Goal: Information Seeking & Learning: Learn about a topic

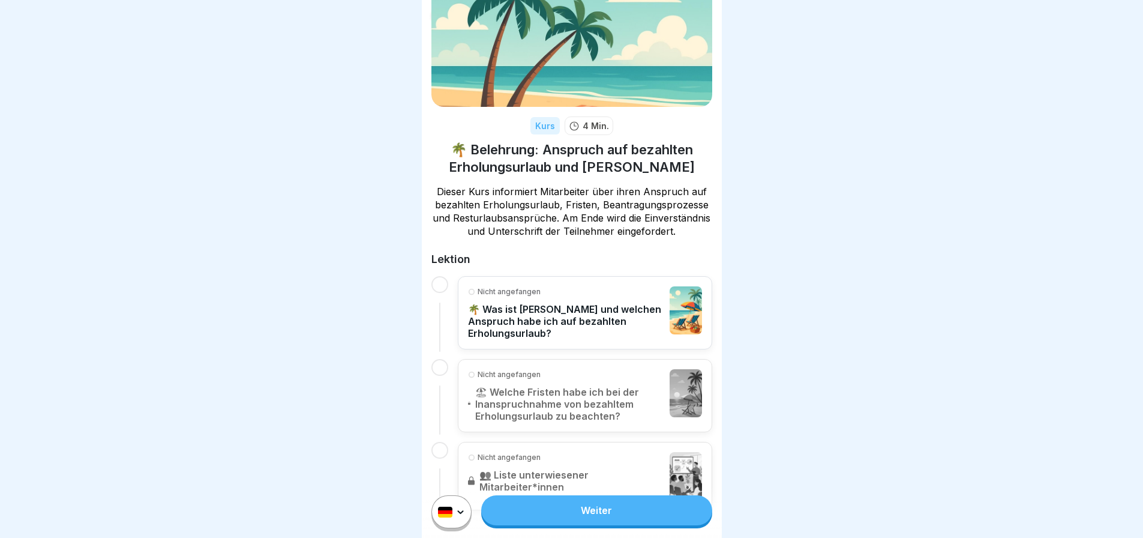
scroll to position [108, 0]
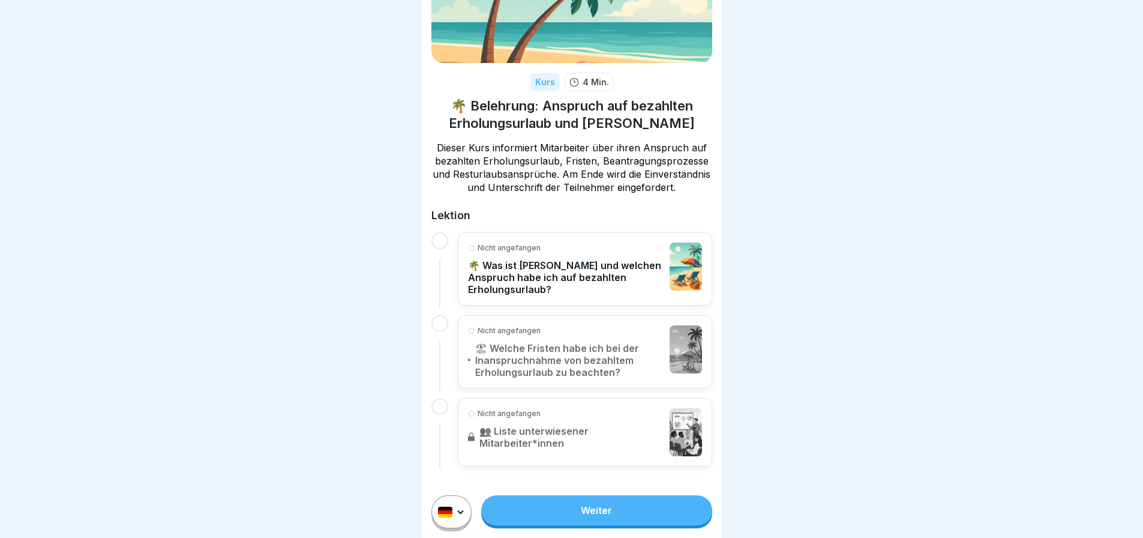
click at [572, 288] on p "🌴 Was ist [PERSON_NAME] und welchen Anspruch habe ich auf bezahlten Erholungsur…" at bounding box center [566, 277] width 196 height 36
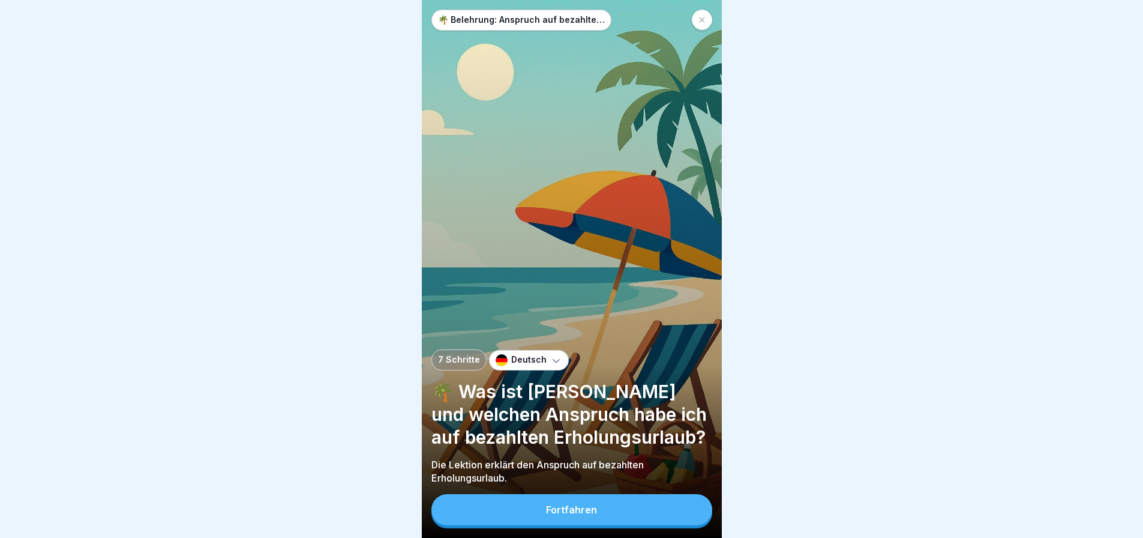
click at [642, 523] on button "Fortfahren" at bounding box center [571, 509] width 281 height 31
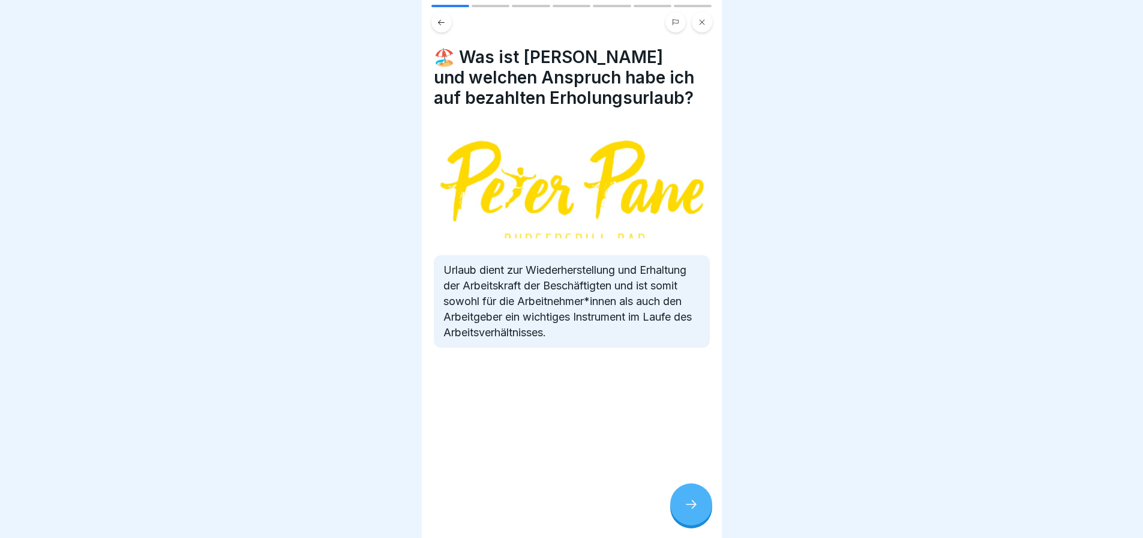
click at [686, 511] on icon at bounding box center [691, 504] width 14 height 14
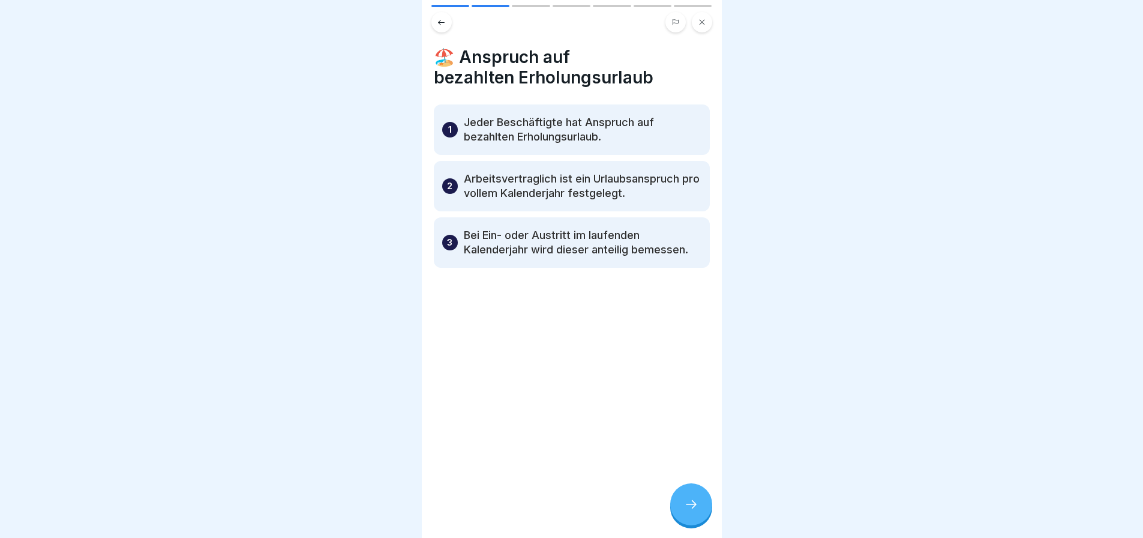
click at [686, 511] on icon at bounding box center [691, 504] width 14 height 14
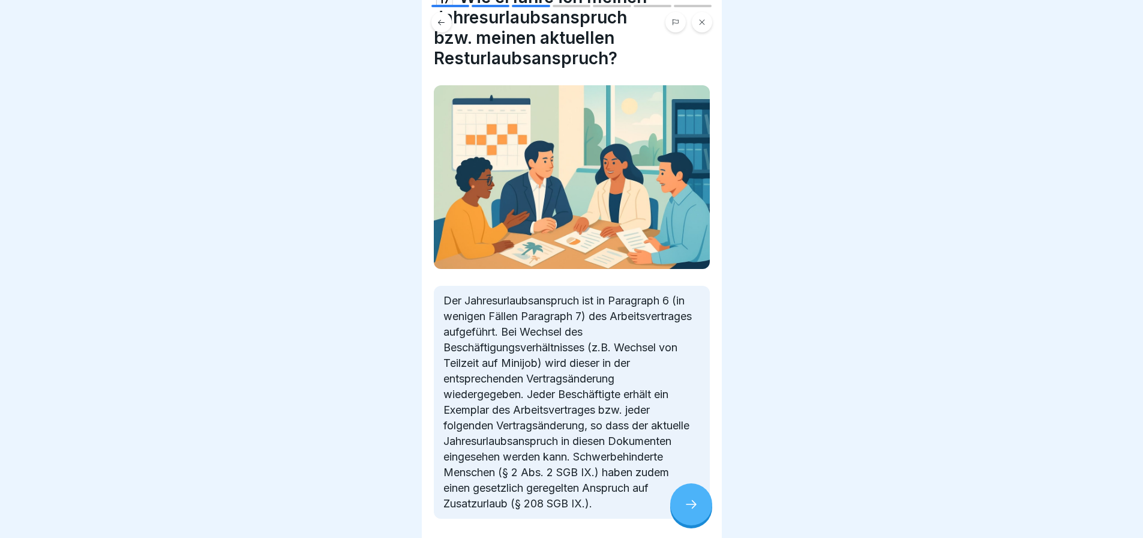
scroll to position [107, 0]
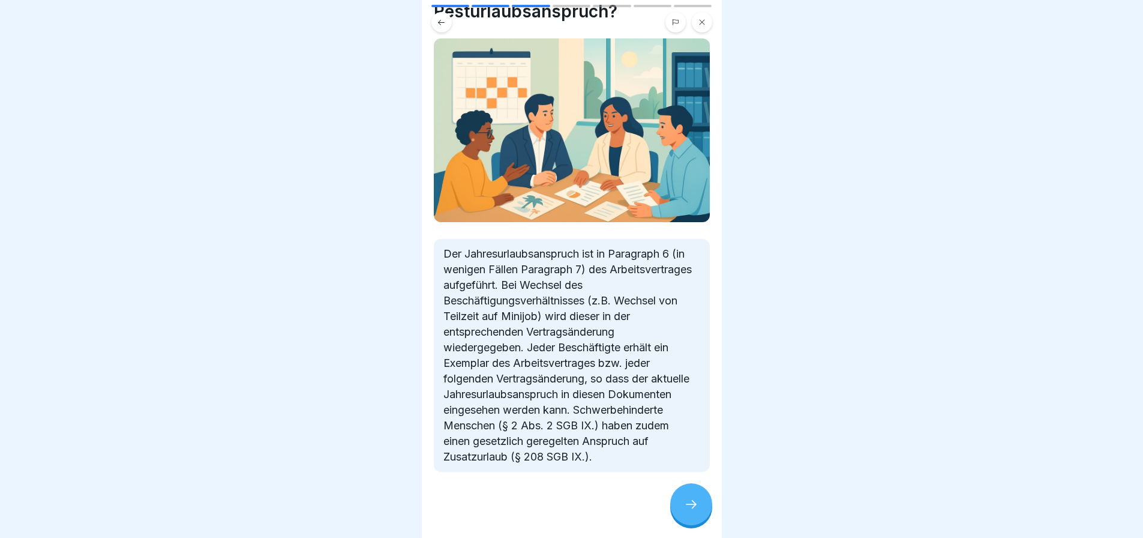
click at [689, 499] on div at bounding box center [691, 504] width 42 height 42
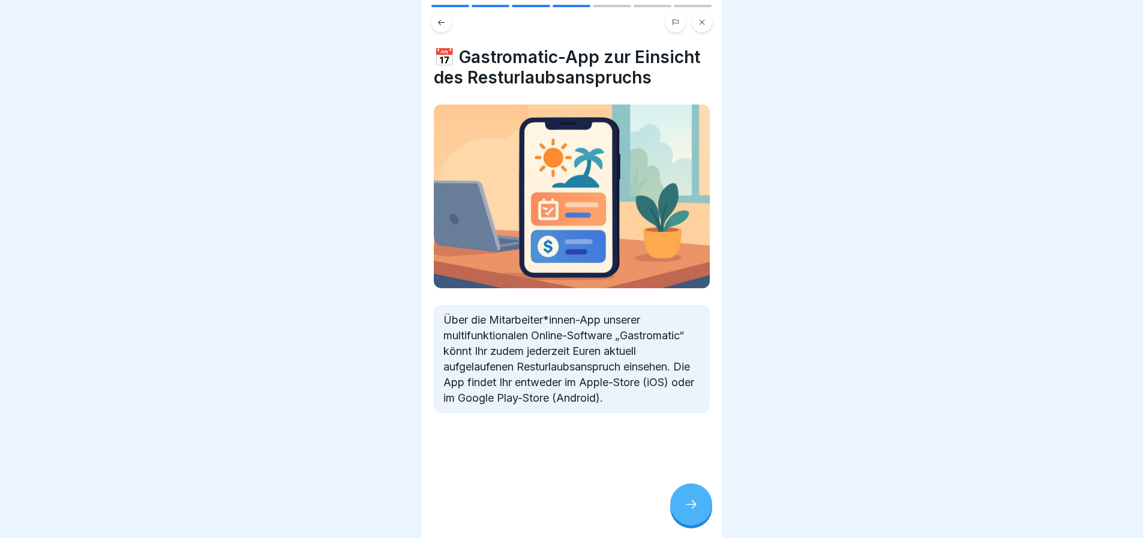
click at [694, 521] on div at bounding box center [691, 504] width 42 height 42
